Goal: Task Accomplishment & Management: Manage account settings

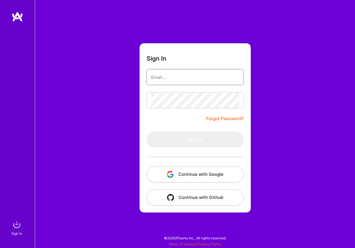
click at [173, 79] on input "email" at bounding box center [195, 77] width 88 height 15
type input "[EMAIL_ADDRESS][DOMAIN_NAME]"
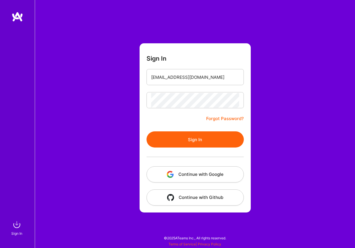
click at [191, 143] on button "Sign In" at bounding box center [194, 140] width 97 height 16
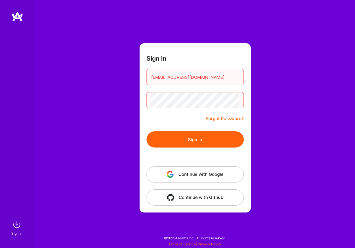
click at [318, 227] on span "Invalid credentials" at bounding box center [317, 229] width 37 height 6
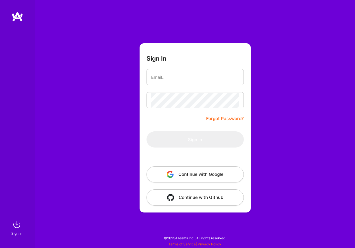
click at [216, 118] on link "Forgot Password?" at bounding box center [225, 118] width 38 height 7
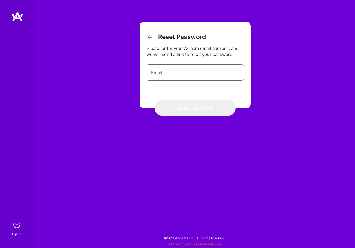
click at [169, 75] on input "email" at bounding box center [195, 72] width 88 height 15
type input "[EMAIL_ADDRESS][DOMAIN_NAME]"
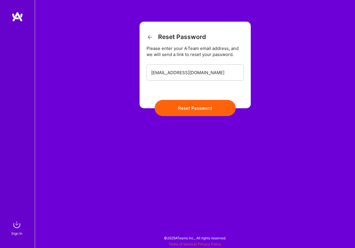
click at [193, 107] on button "Reset Password" at bounding box center [194, 108] width 81 height 16
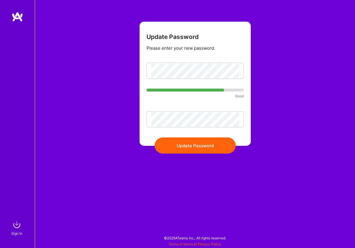
click at [195, 146] on button "Update Password" at bounding box center [194, 146] width 81 height 16
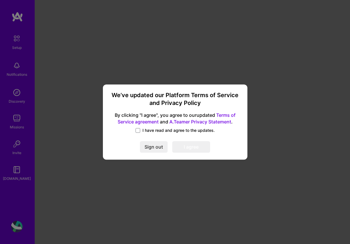
click at [141, 132] on label "I have read and agree to the updates." at bounding box center [175, 131] width 79 height 6
click at [0, 0] on input "I have read and agree to the updates." at bounding box center [0, 0] width 0 height 0
click at [191, 146] on button "I agree" at bounding box center [191, 147] width 38 height 12
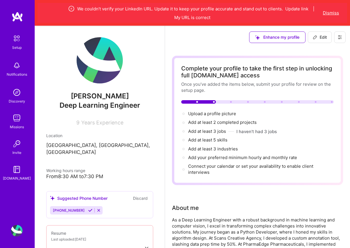
click at [332, 14] on button "Dismiss" at bounding box center [331, 13] width 16 height 6
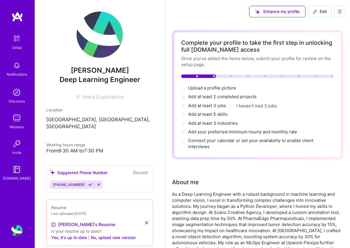
click at [21, 96] on img at bounding box center [17, 93] width 12 height 12
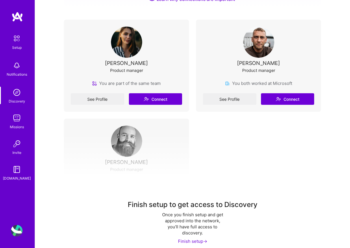
scroll to position [128, 0]
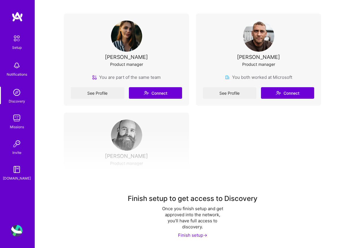
click at [192, 237] on div "Finish setup ->" at bounding box center [192, 236] width 29 height 6
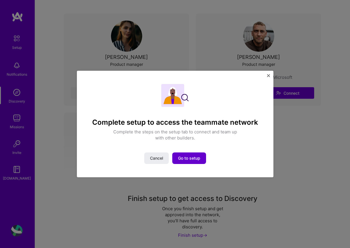
click at [185, 159] on span "Go to setup" at bounding box center [189, 159] width 22 height 6
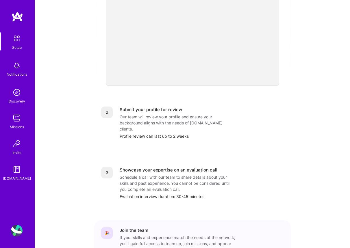
scroll to position [191, 0]
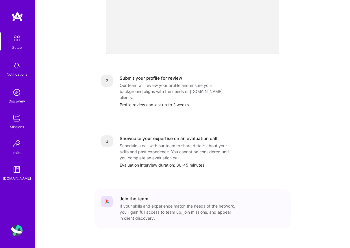
click at [16, 120] on img at bounding box center [17, 119] width 12 height 12
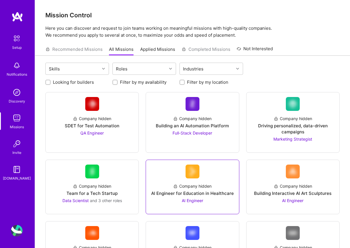
click at [200, 183] on div "Company hidden AI Engineer for Education in Healthcare AI Engineer" at bounding box center [193, 191] width 84 height 25
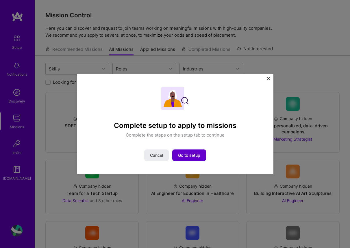
click at [186, 156] on span "Go to setup" at bounding box center [189, 156] width 22 height 6
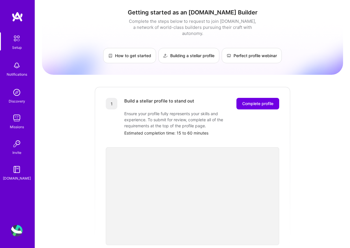
click at [16, 37] on img at bounding box center [17, 38] width 12 height 12
click at [18, 18] on img at bounding box center [18, 17] width 12 height 10
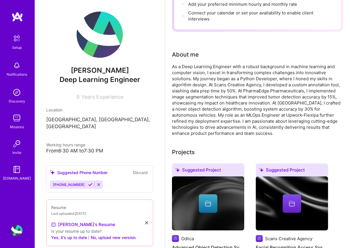
scroll to position [174, 0]
